Goal: Obtain resource: Download file/media

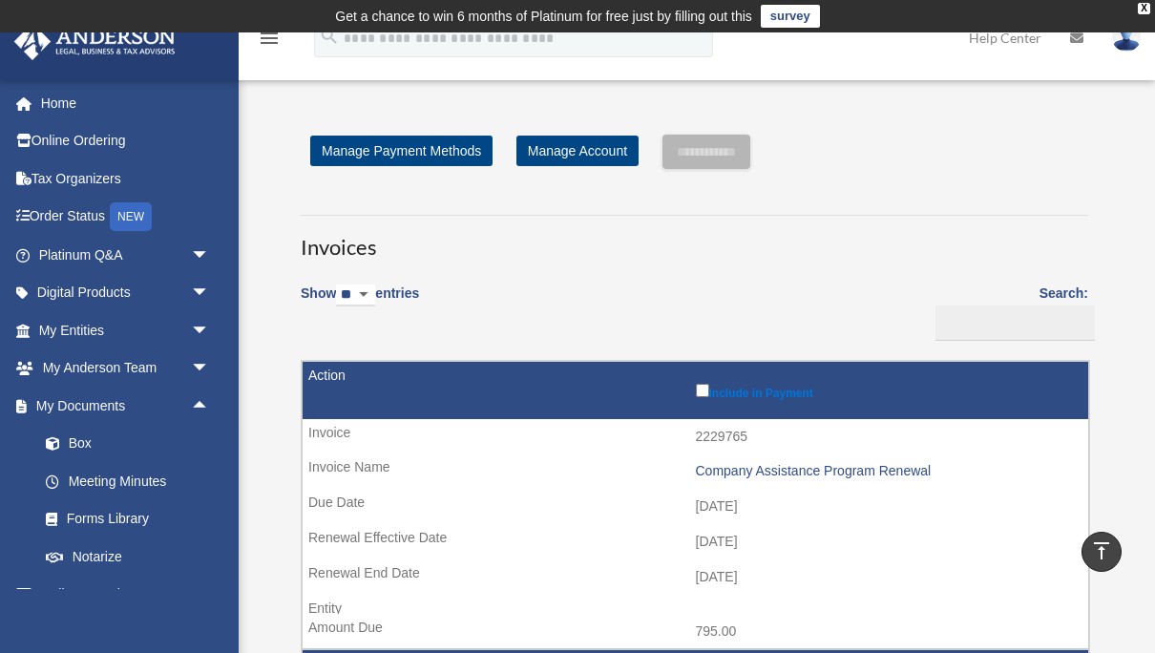
scroll to position [1189, 0]
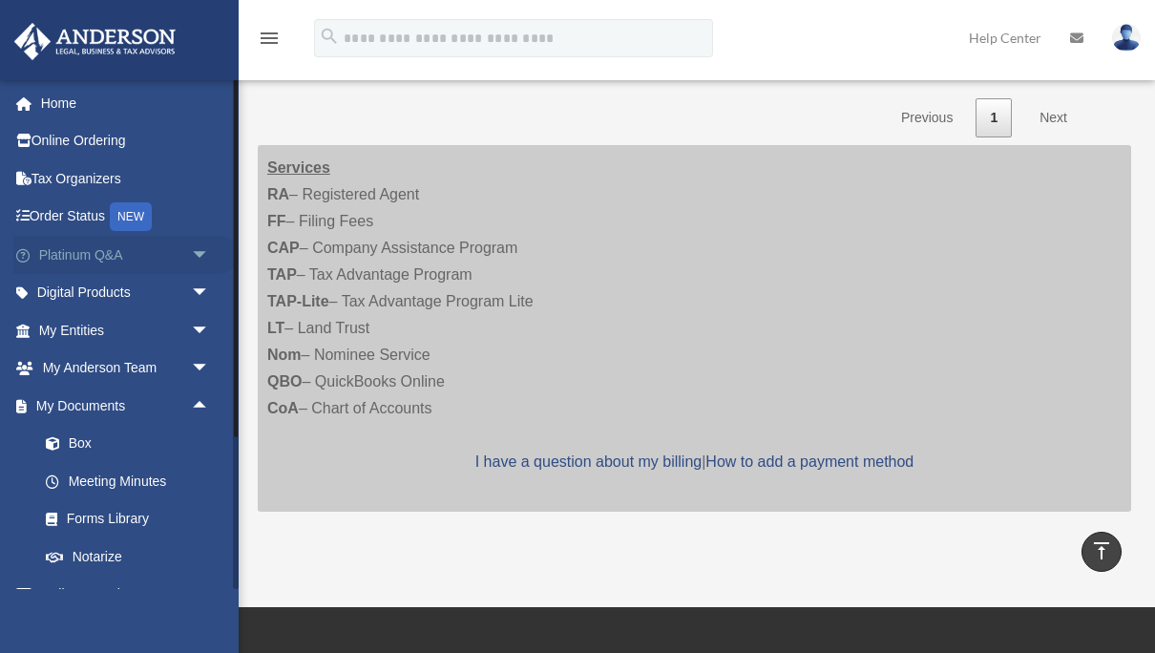
click at [199, 253] on span "arrow_drop_down" at bounding box center [210, 255] width 38 height 39
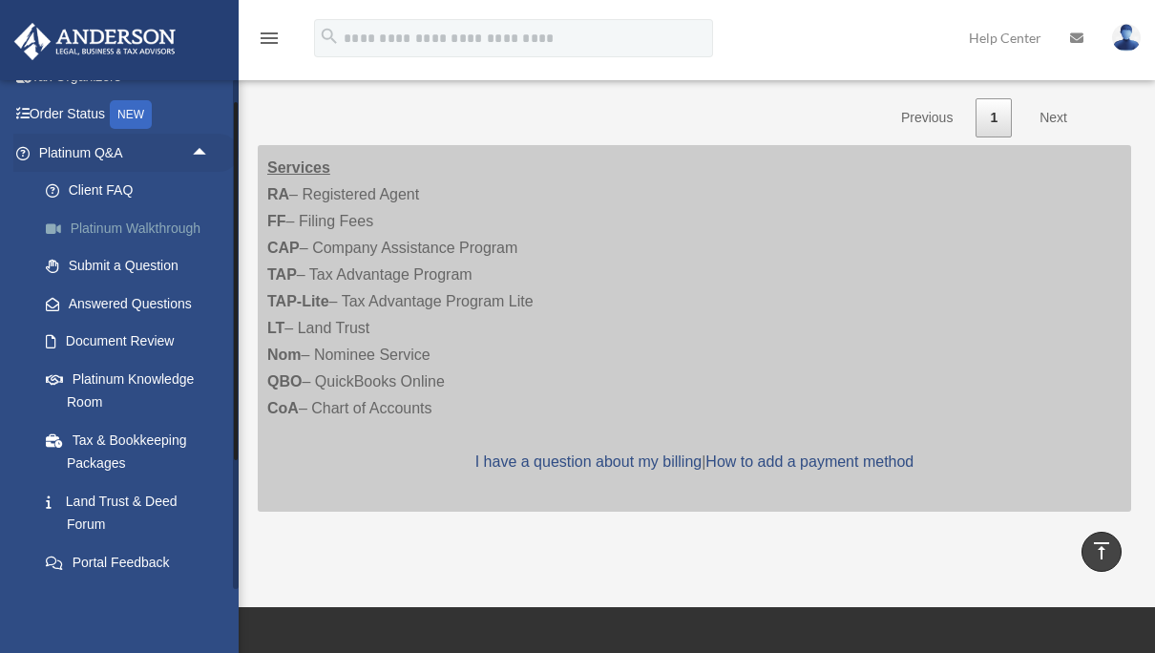
scroll to position [116, 0]
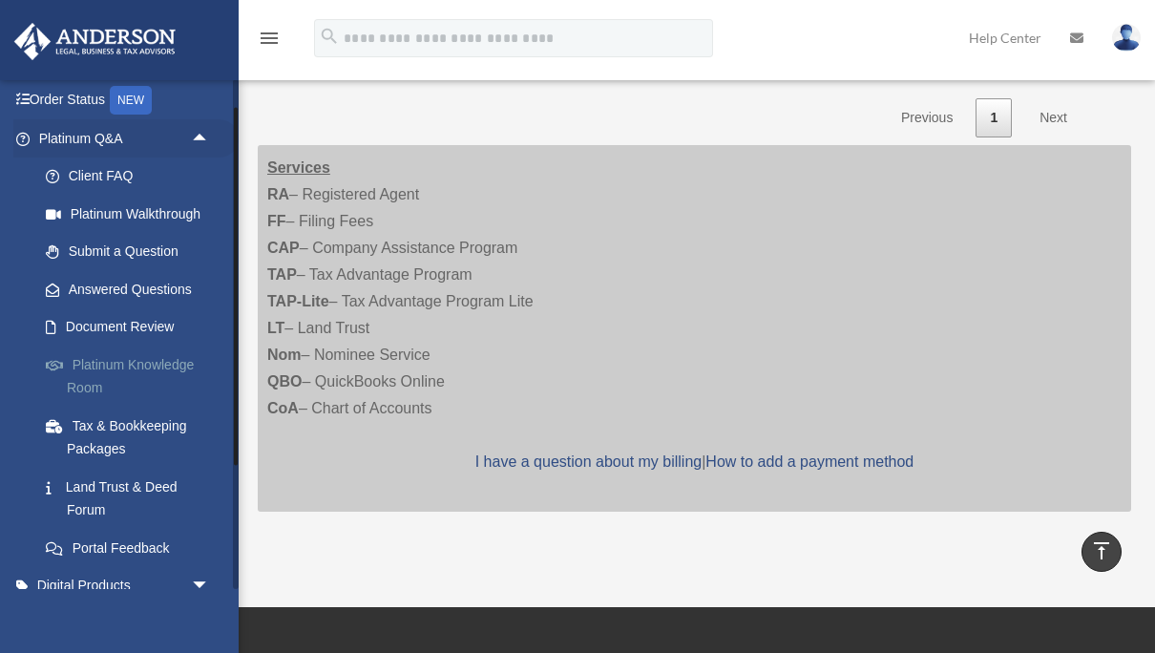
click at [153, 362] on link "Platinum Knowledge Room" at bounding box center [133, 376] width 212 height 61
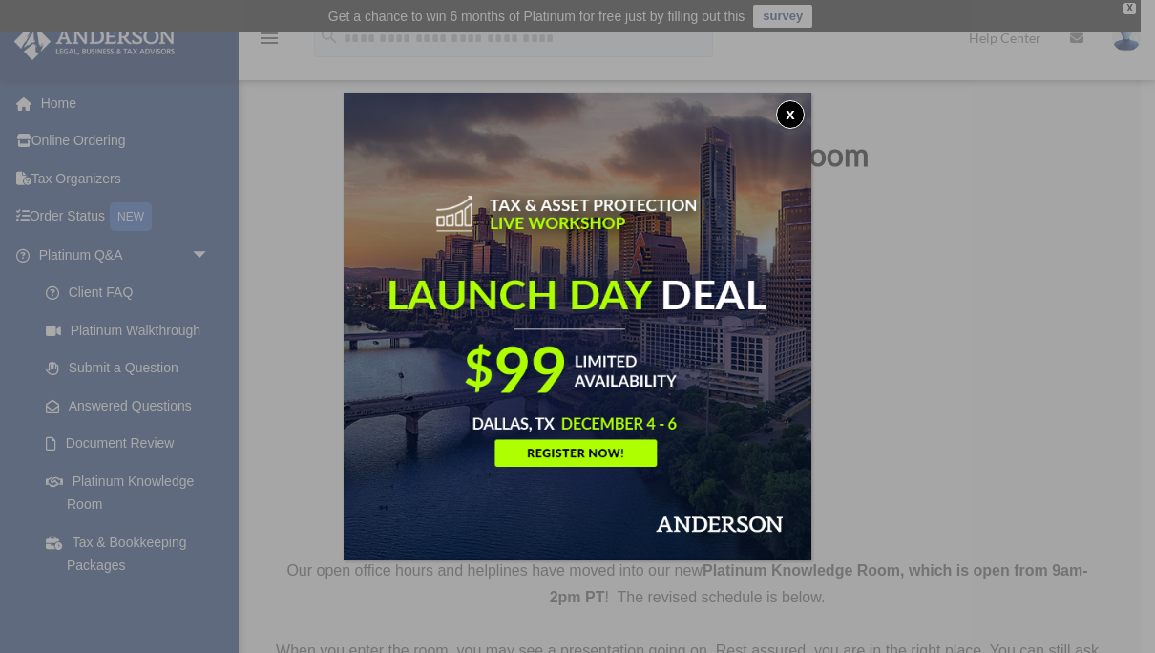
click at [784, 116] on button "x" at bounding box center [790, 114] width 29 height 29
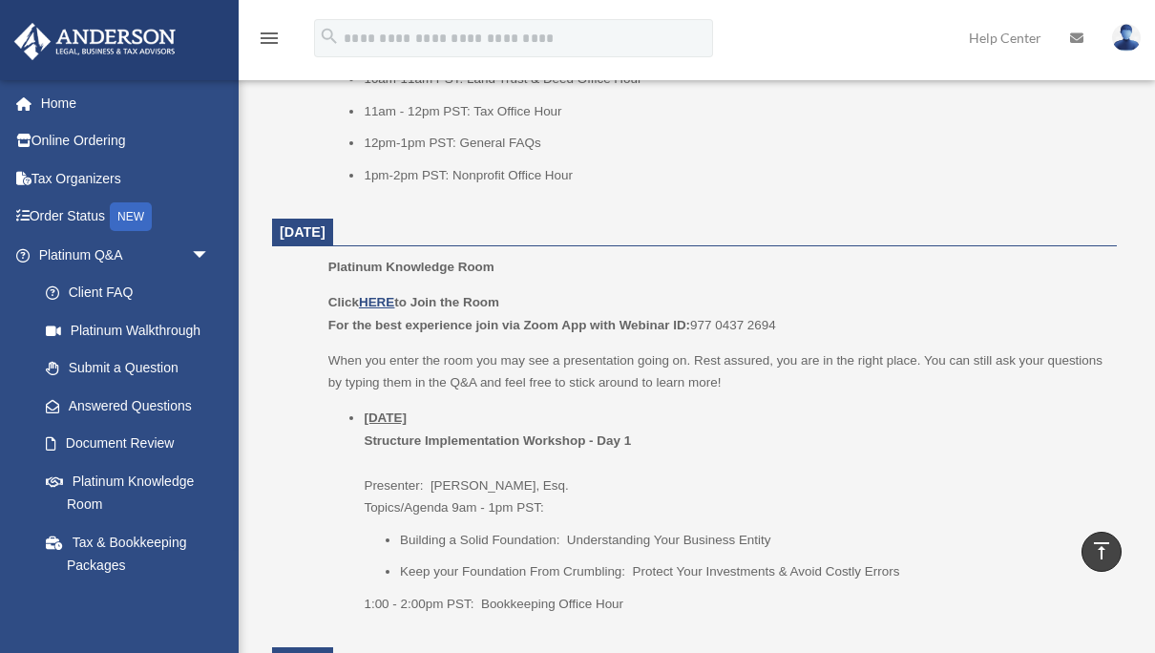
scroll to position [1150, 0]
click at [380, 307] on u "HERE" at bounding box center [376, 301] width 35 height 14
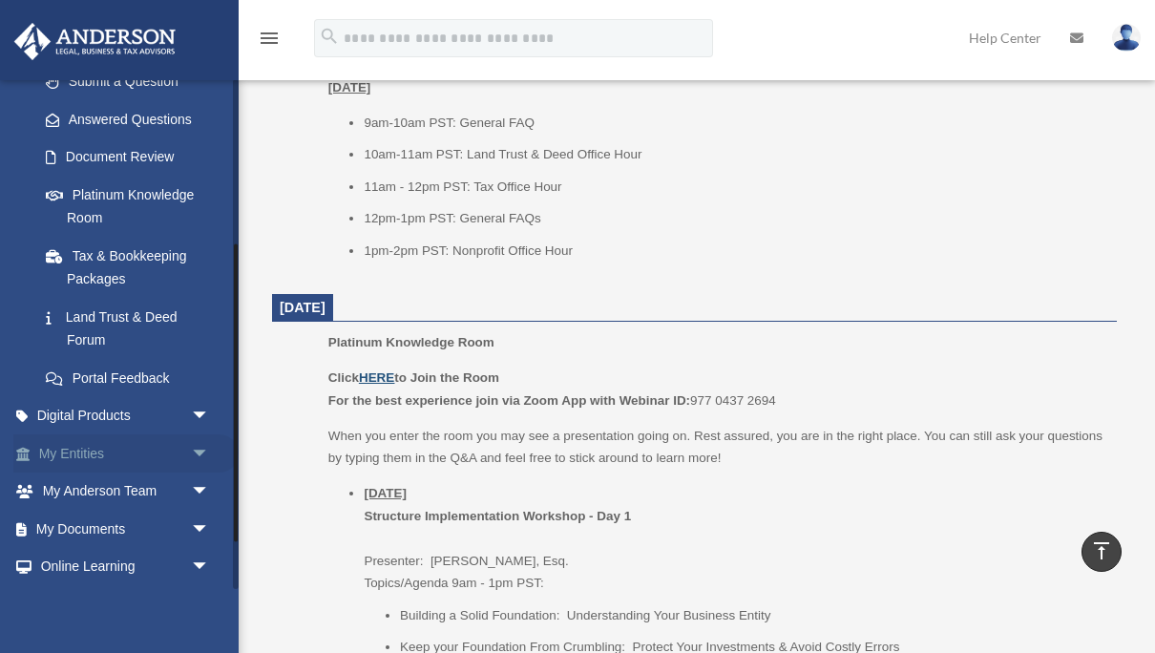
scroll to position [286, 0]
click at [204, 527] on span "arrow_drop_down" at bounding box center [210, 529] width 38 height 39
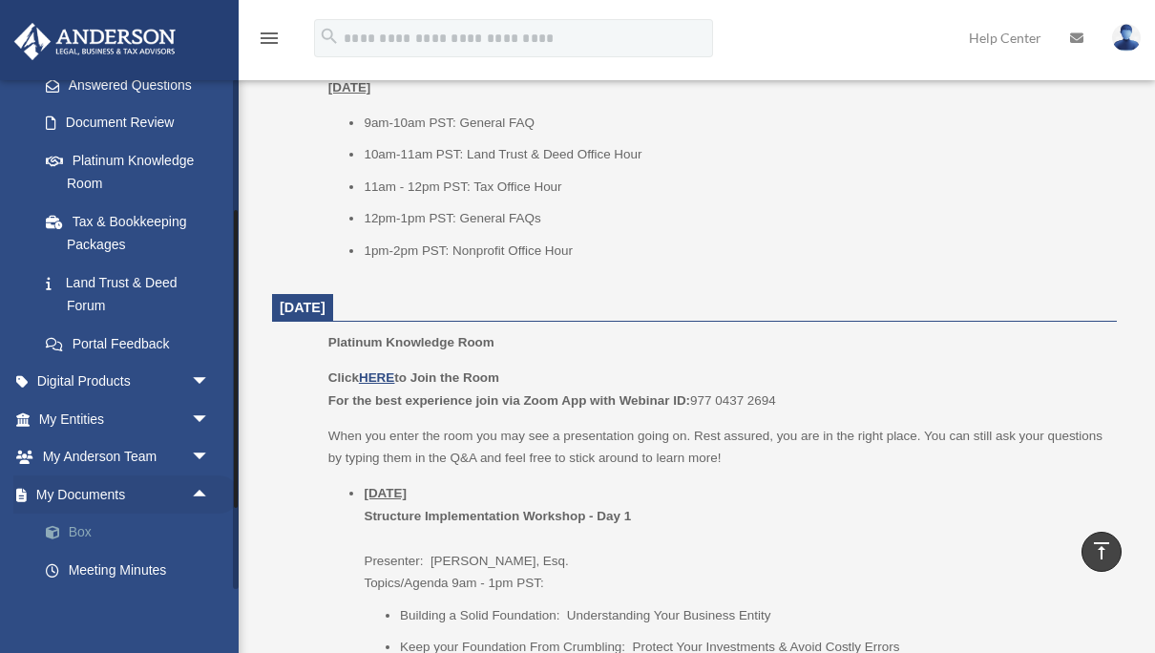
scroll to position [322, 0]
click at [85, 537] on link "Box" at bounding box center [133, 532] width 212 height 38
click at [86, 531] on link "Box" at bounding box center [133, 532] width 212 height 38
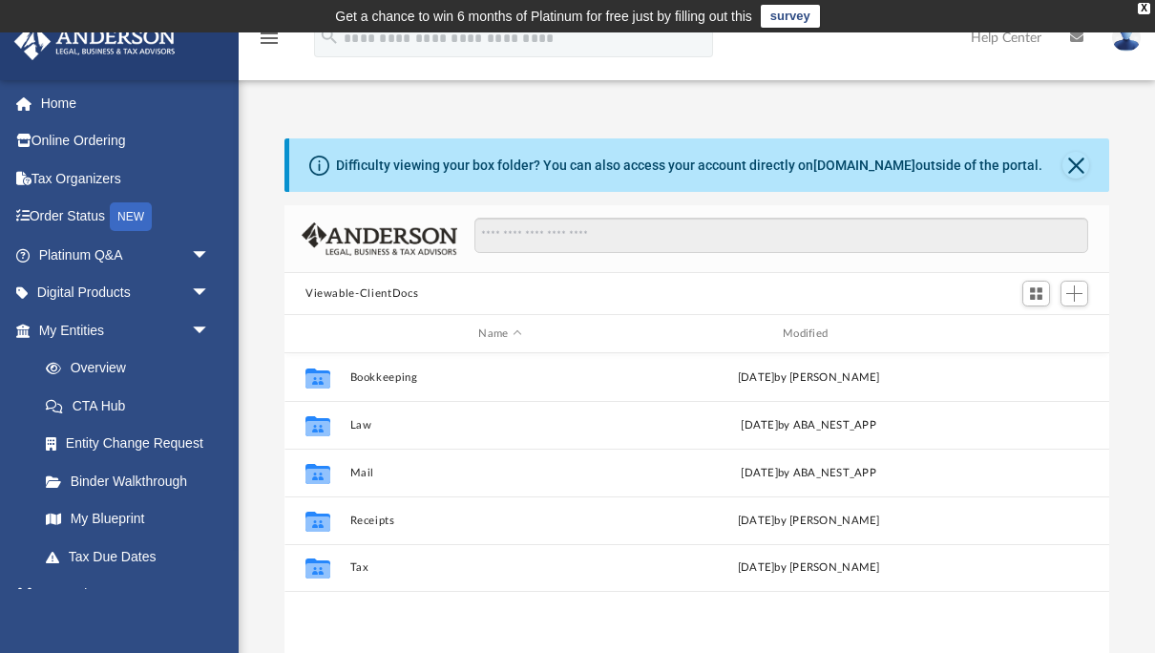
scroll to position [433, 825]
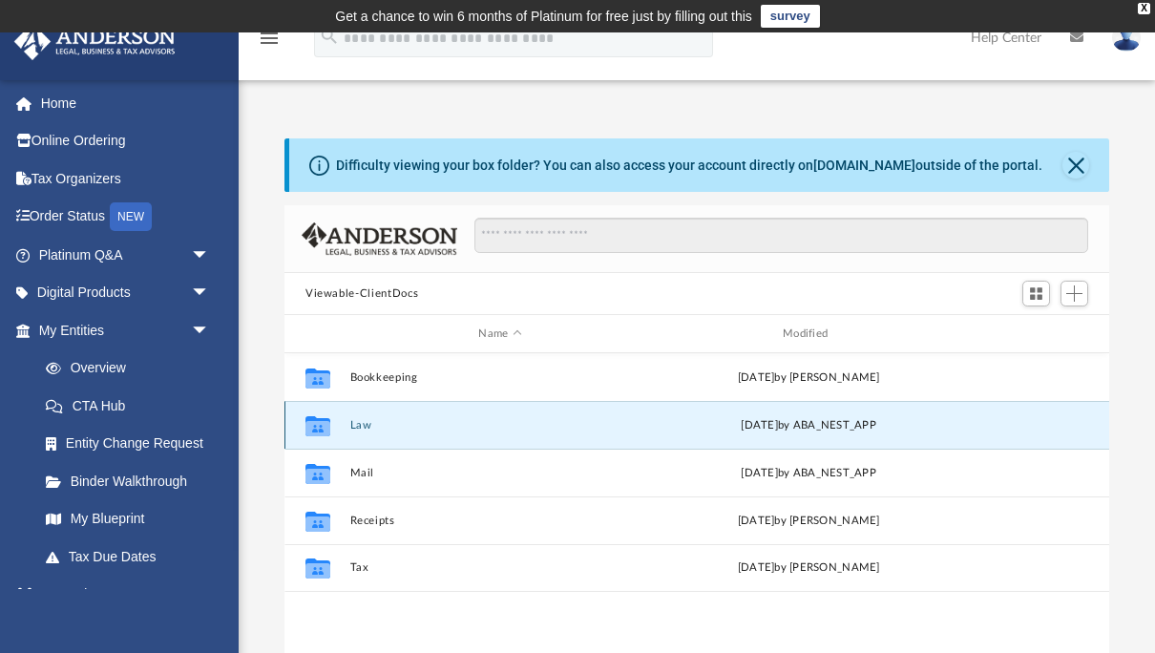
click at [361, 424] on button "Law" at bounding box center [500, 425] width 301 height 12
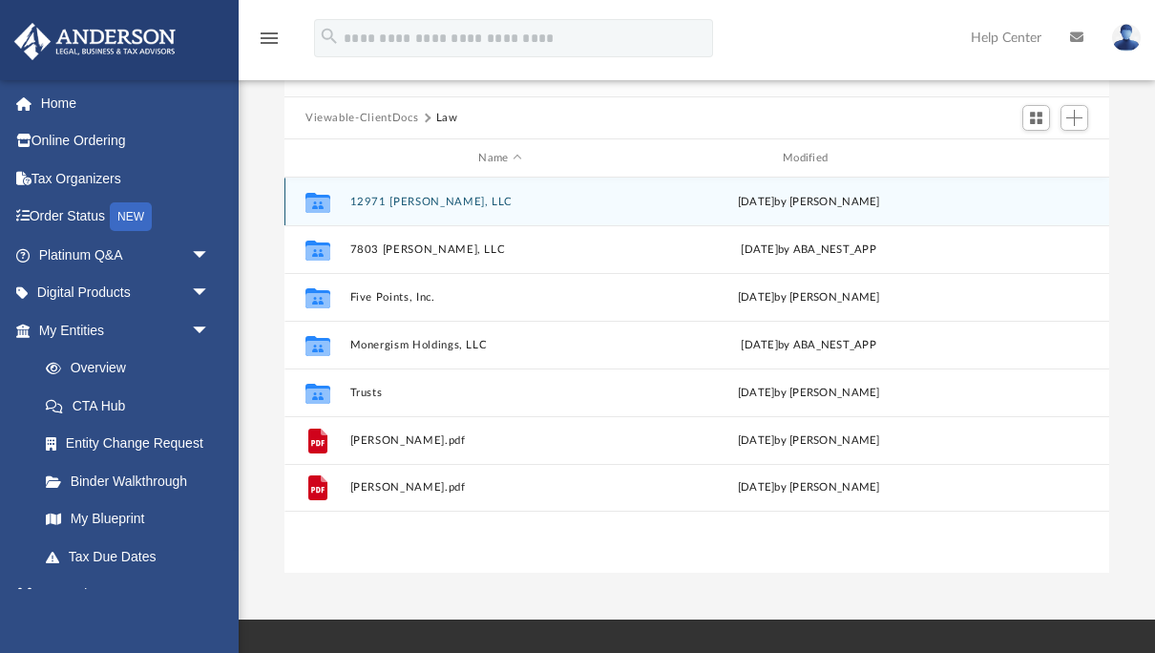
scroll to position [181, 0]
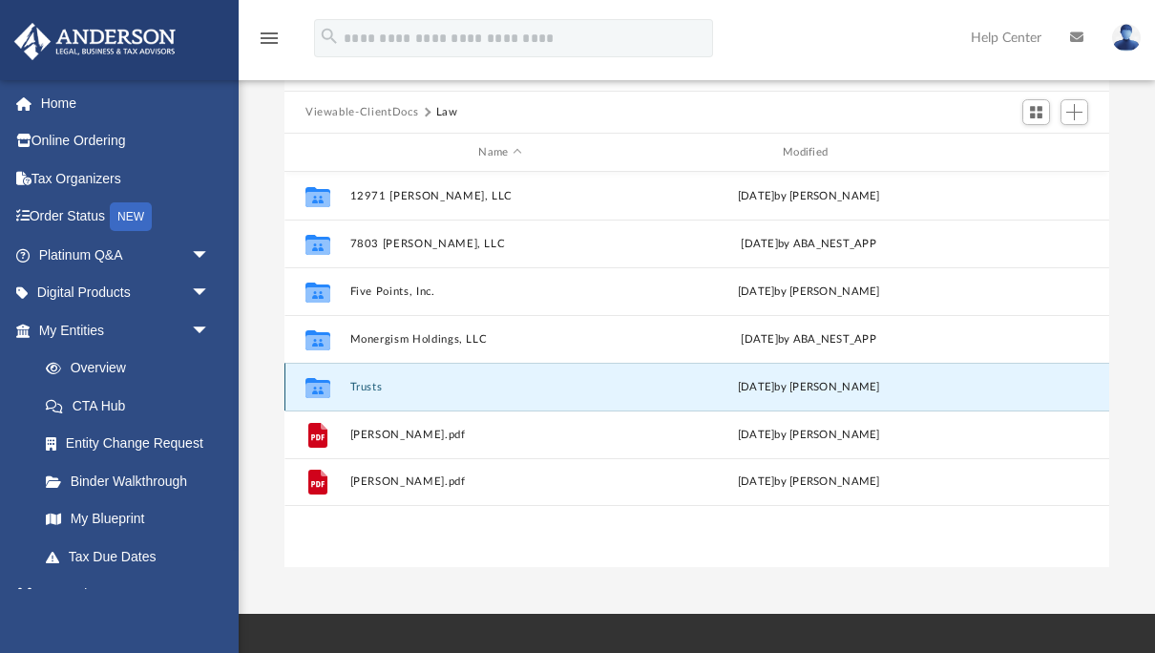
click at [369, 387] on button "Trusts" at bounding box center [500, 387] width 301 height 12
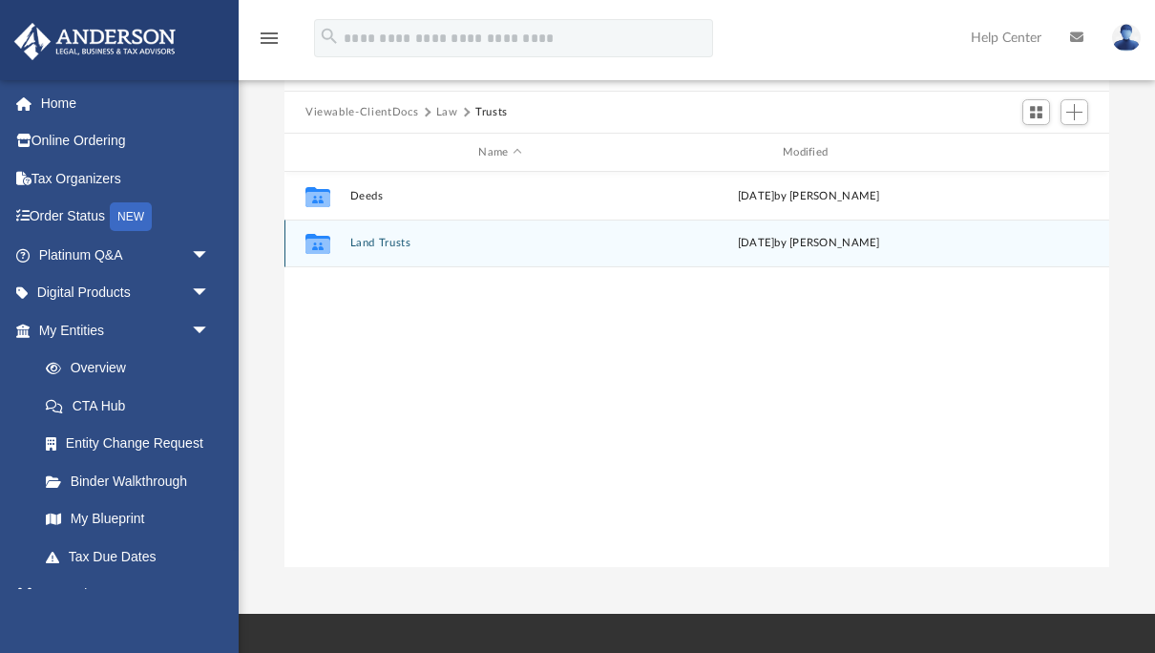
click at [368, 243] on button "Land Trusts" at bounding box center [500, 243] width 301 height 12
click at [368, 243] on button "Land Trust - 5020 French Bend Trust" at bounding box center [500, 243] width 301 height 12
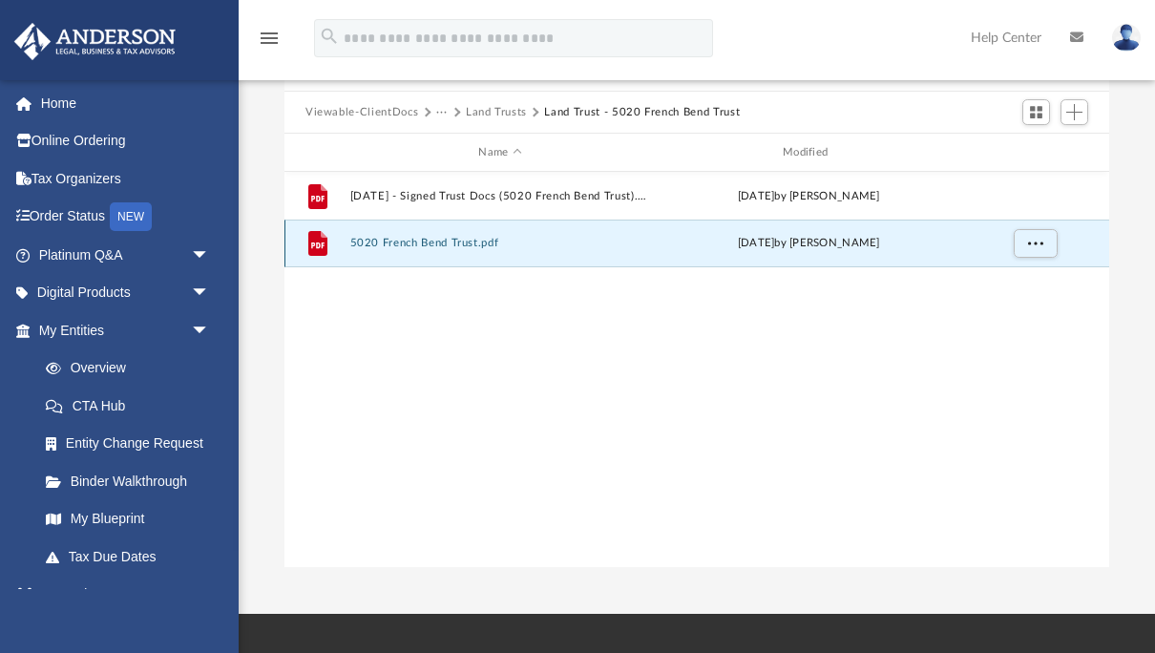
click at [368, 243] on button "5020 French Bend Trust.pdf" at bounding box center [500, 243] width 301 height 12
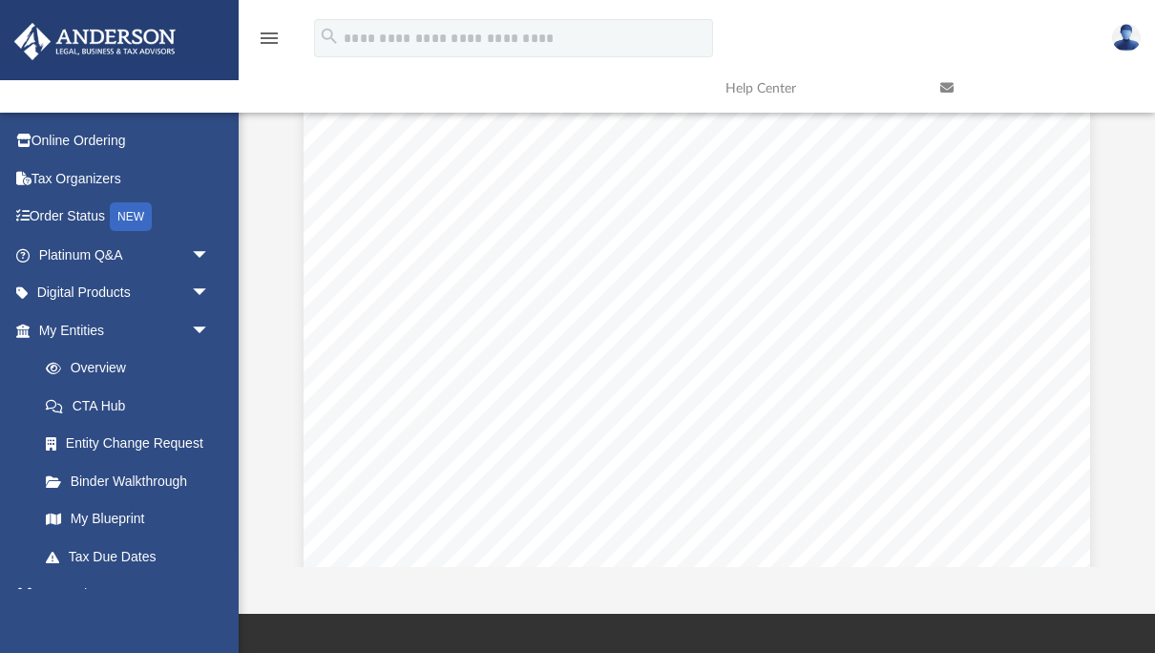
scroll to position [0, 0]
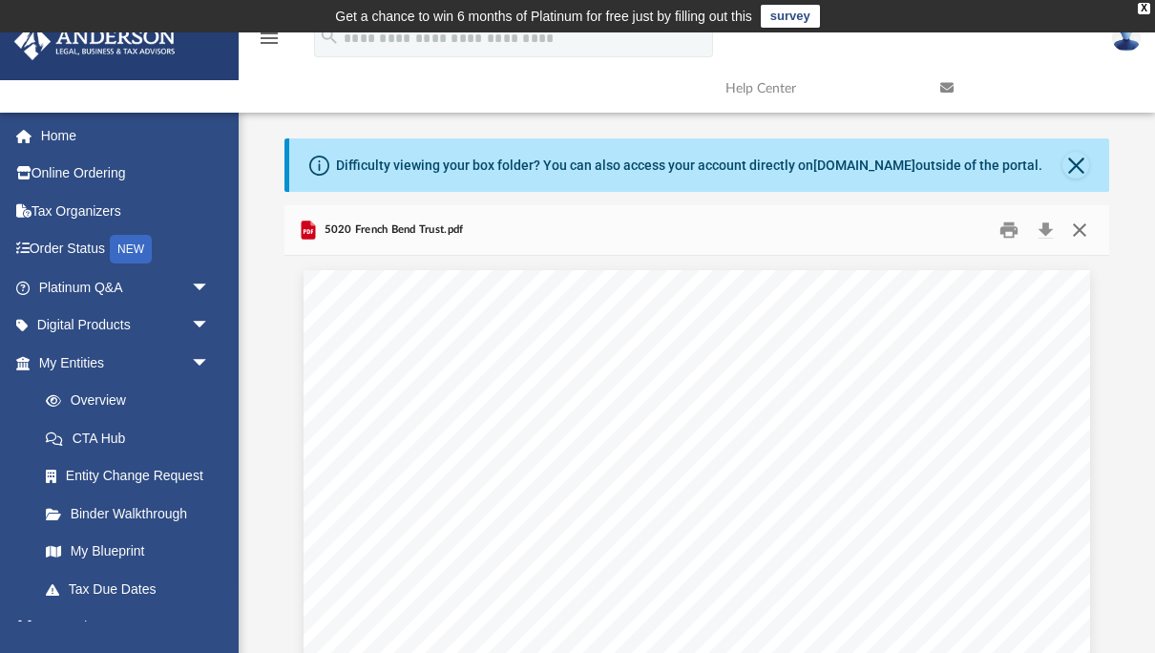
click at [1083, 227] on button "Close" at bounding box center [1080, 231] width 34 height 30
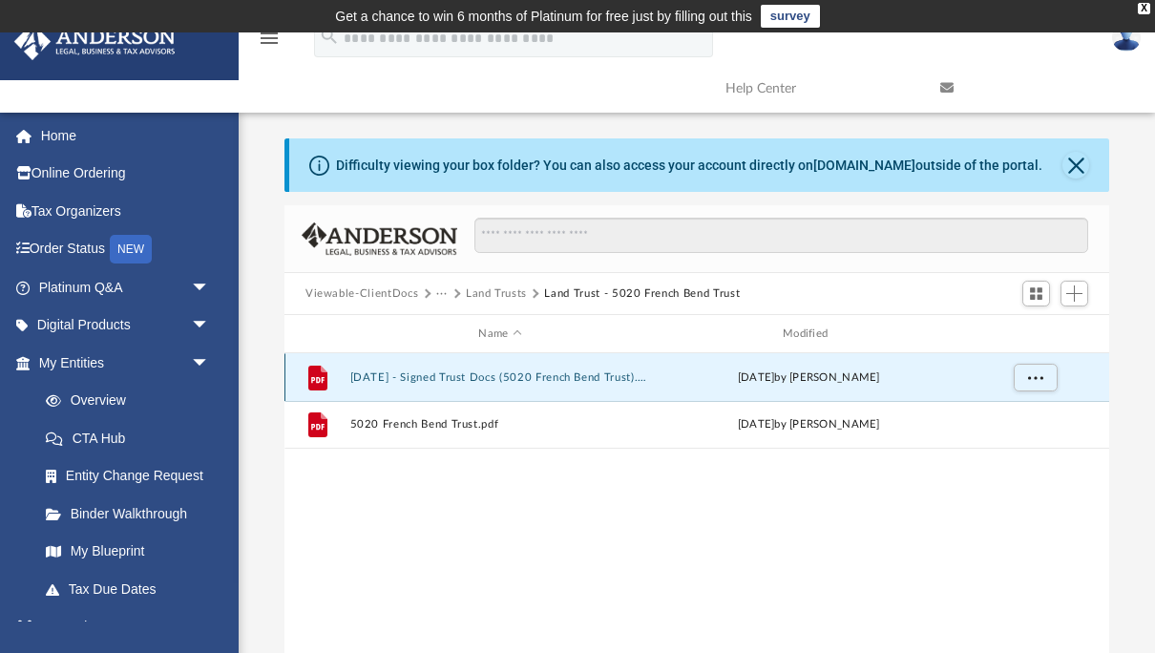
click at [489, 376] on button "[DATE] - Signed Trust Docs (5020 French Bend Trust).pdf" at bounding box center [500, 377] width 301 height 12
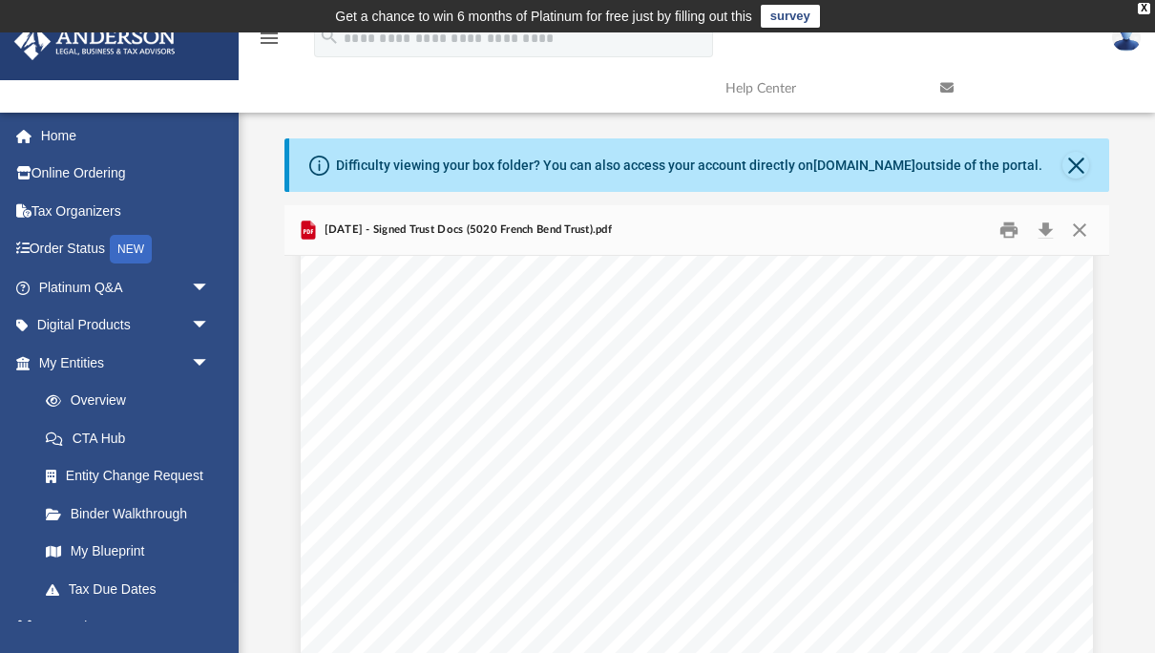
scroll to position [2390, 0]
click at [451, 450] on div "CONFIRMATION OF NAMES AND FIDUCIARIES FOR THE 5020 FRENCH BEND TRUST Trust Info…" at bounding box center [697, 502] width 793 height 1026
